Goal: Task Accomplishment & Management: Use online tool/utility

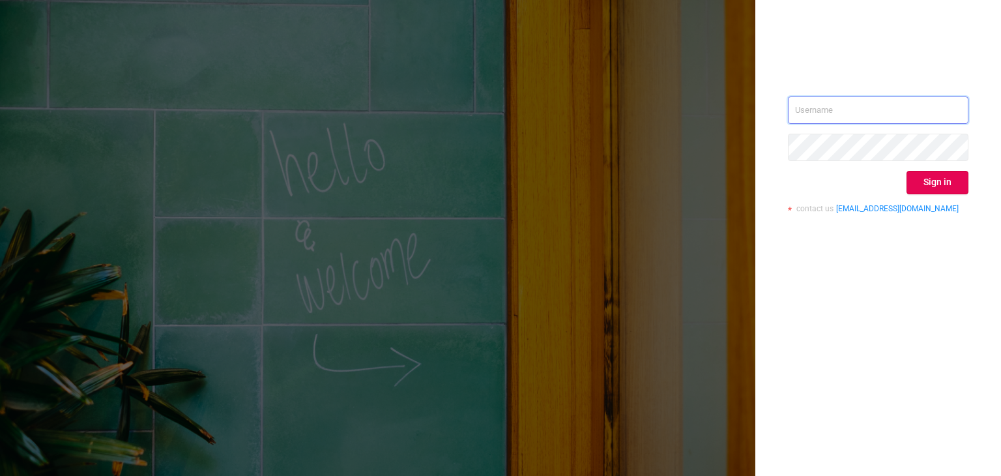
click at [836, 110] on input "text" at bounding box center [878, 109] width 181 height 27
click at [836, 111] on input "text" at bounding box center [878, 109] width 181 height 27
type input "[PERSON_NAME][EMAIL_ADDRESS][DOMAIN_NAME]"
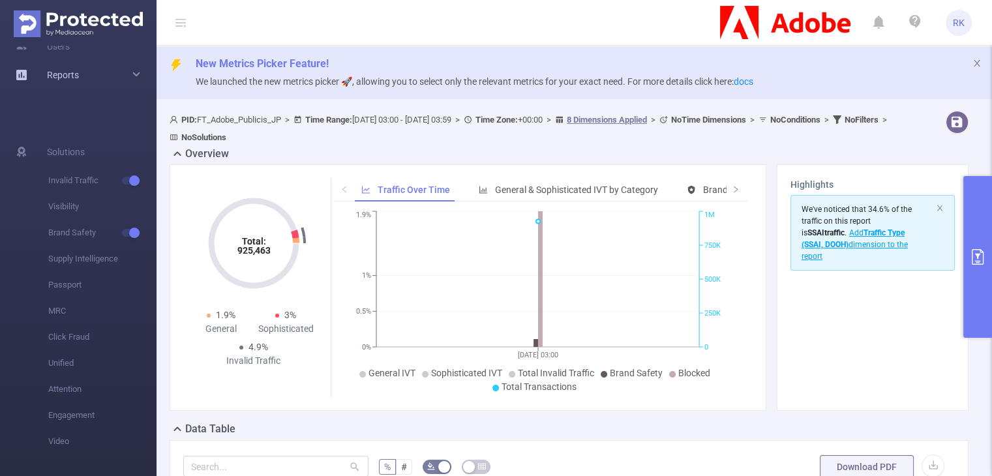
click at [102, 88] on li "Reports" at bounding box center [78, 76] width 156 height 29
click at [70, 71] on span "Reports" at bounding box center [63, 75] width 32 height 10
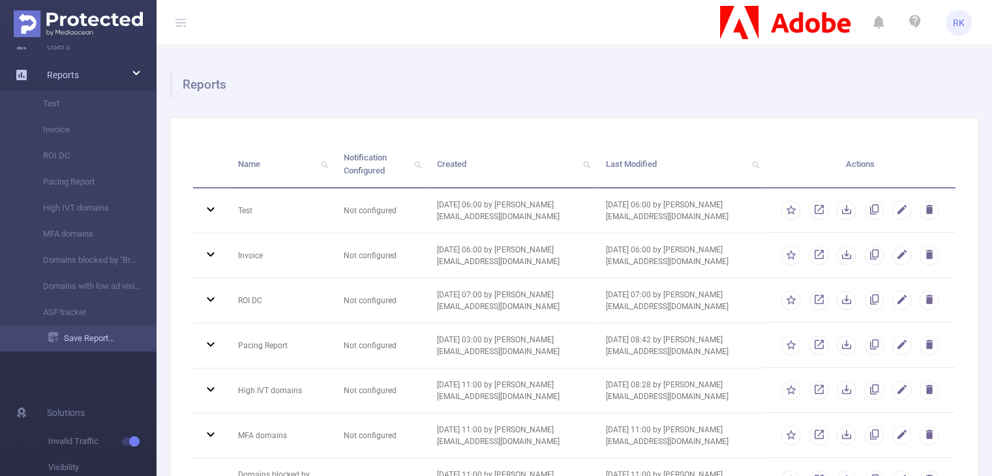
click at [100, 340] on link "Save Report..." at bounding box center [102, 338] width 108 height 26
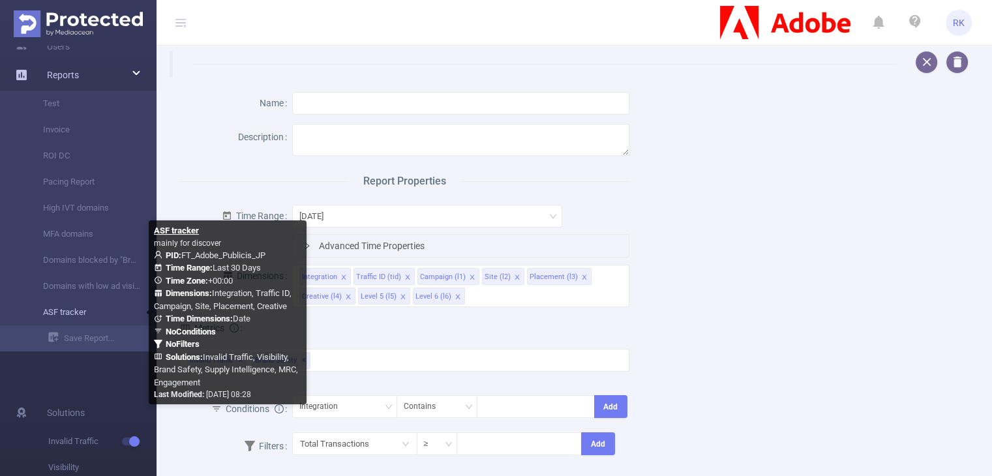
click at [95, 321] on link "ASF tracker" at bounding box center [83, 312] width 115 height 26
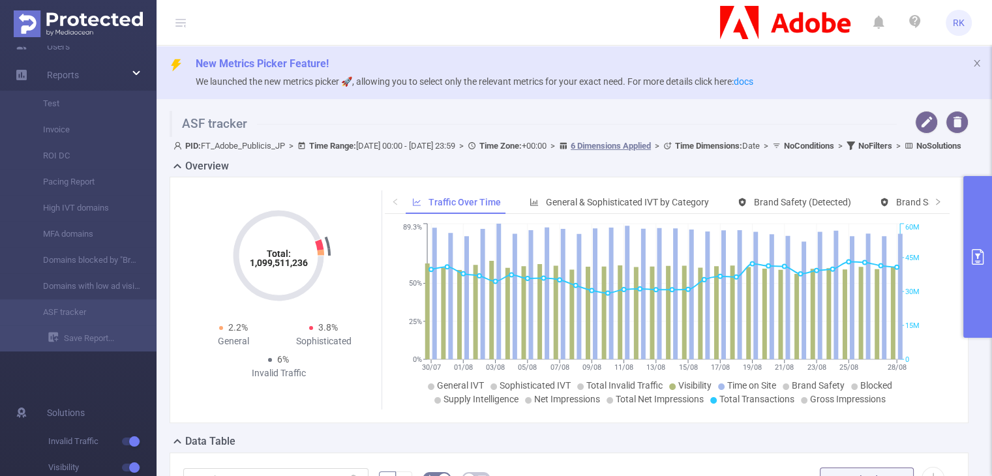
click at [968, 225] on button "primary" at bounding box center [977, 257] width 29 height 162
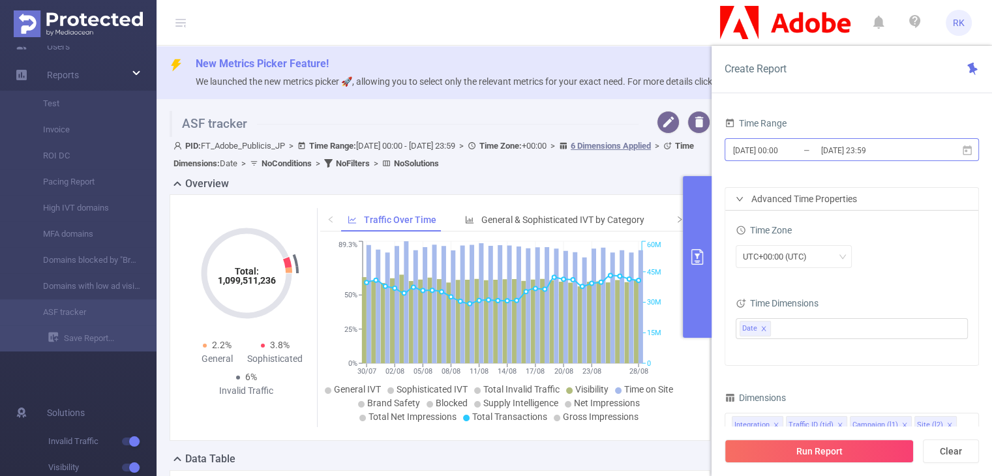
click at [829, 156] on input "[DATE] 23:59" at bounding box center [872, 150] width 106 height 18
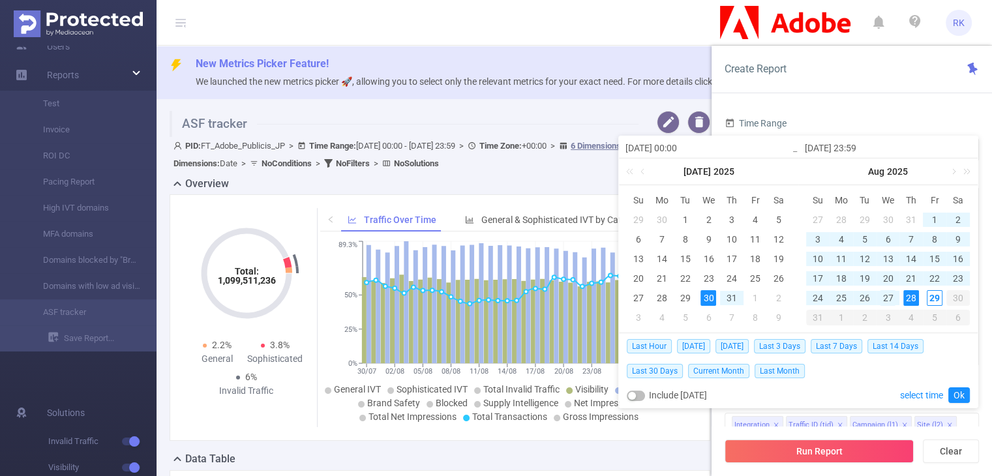
click at [889, 299] on div "27" at bounding box center [887, 298] width 16 height 16
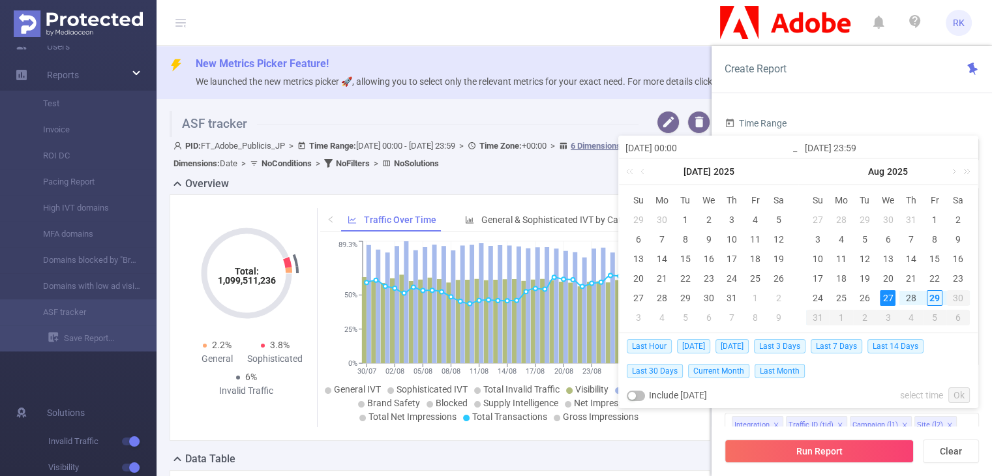
click at [889, 299] on div "27" at bounding box center [887, 298] width 16 height 16
type input "[DATE] 00:00"
type input "[DATE] 23:59"
type input "[DATE] 00:00"
type input "[DATE] 23:59"
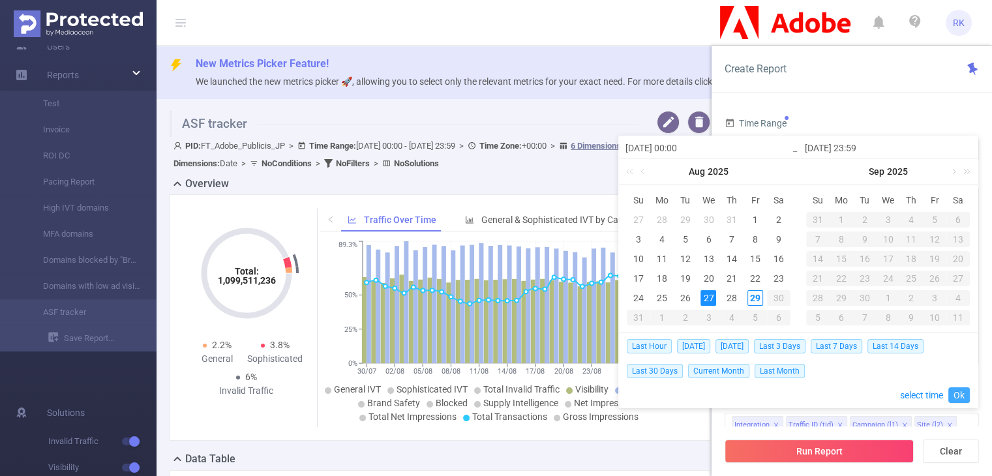
click at [956, 394] on link "Ok" at bounding box center [959, 395] width 22 height 16
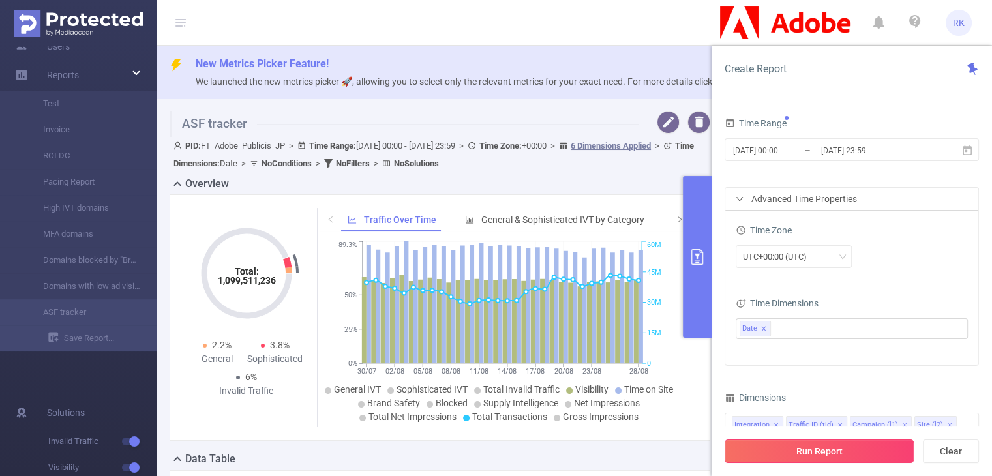
click at [845, 449] on button "Run Report" at bounding box center [818, 450] width 189 height 23
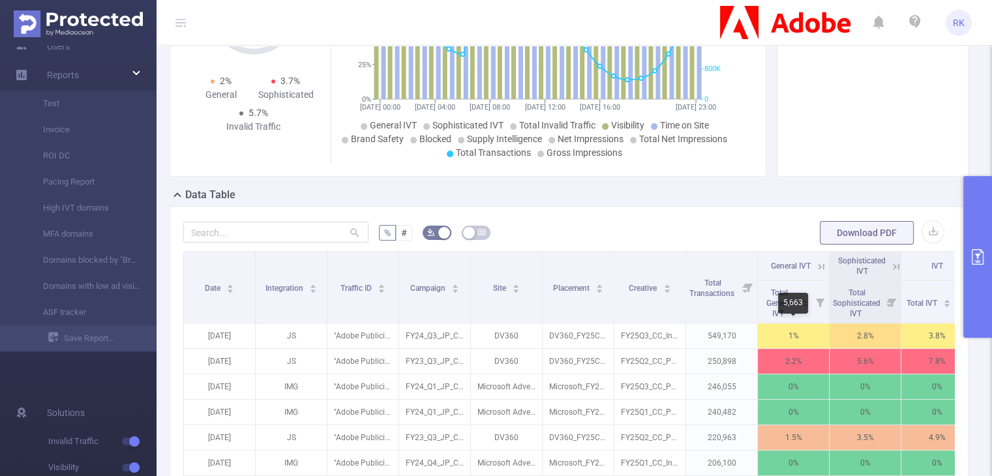
scroll to position [235, 0]
click at [921, 231] on button "button" at bounding box center [932, 231] width 23 height 23
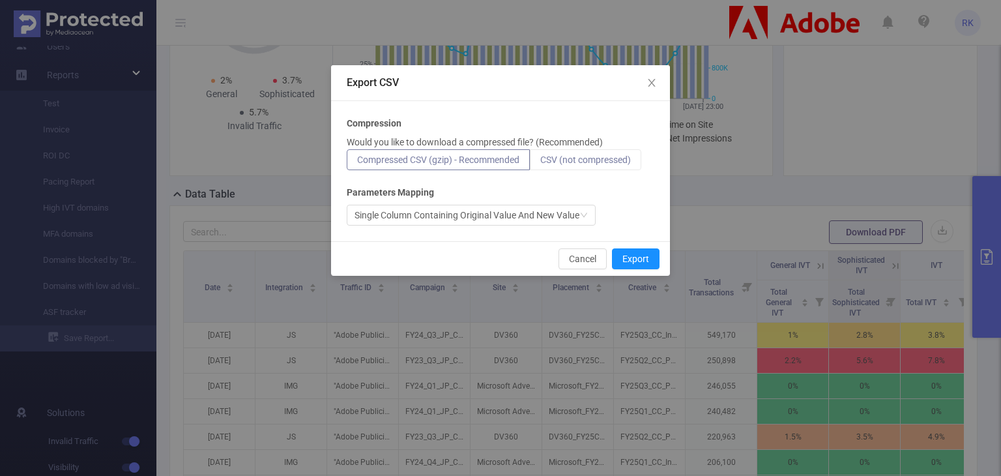
click at [592, 157] on span "CSV (not compressed)" at bounding box center [585, 160] width 91 height 10
click at [540, 163] on input "CSV (not compressed)" at bounding box center [540, 163] width 0 height 0
click at [641, 261] on button "Export" at bounding box center [636, 258] width 48 height 21
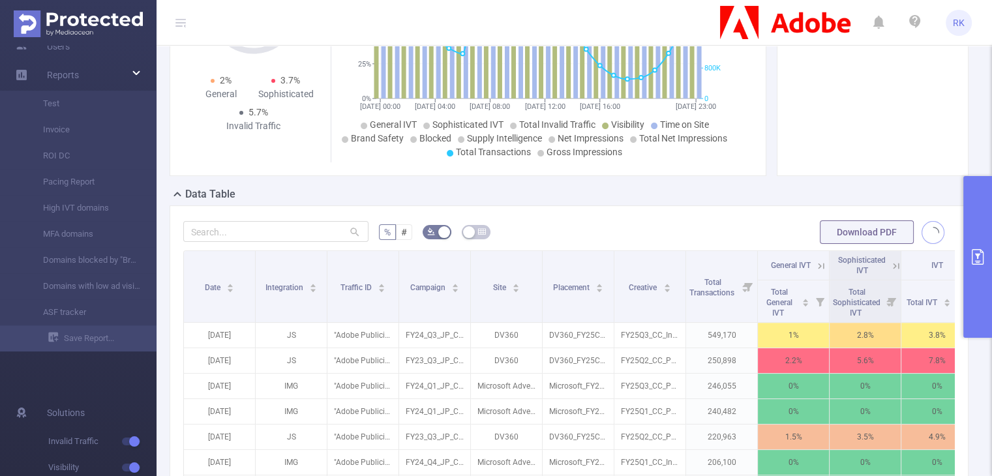
scroll to position [0, 0]
